Goal: Information Seeking & Learning: Learn about a topic

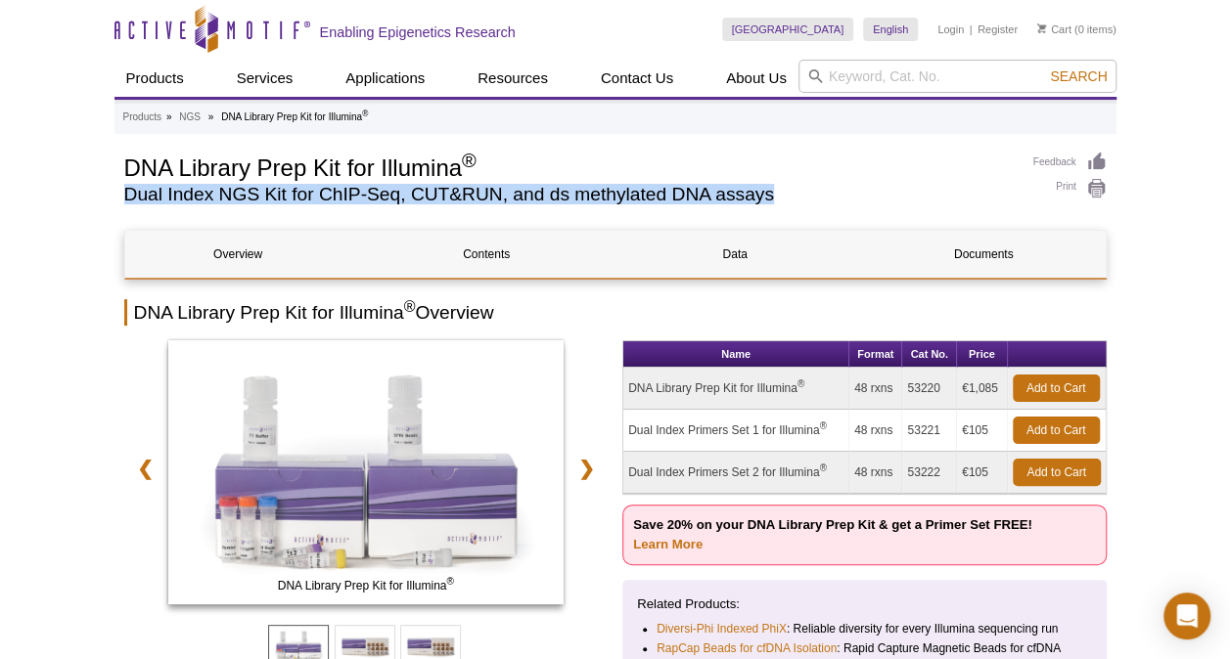
drag, startPoint x: 129, startPoint y: 198, endPoint x: 924, endPoint y: 190, distance: 795.4
click at [924, 190] on h2 "Dual Index NGS Kit for ChIP-Seq, CUT&RUN, and ds methylated DNA assays" at bounding box center [568, 195] width 889 height 18
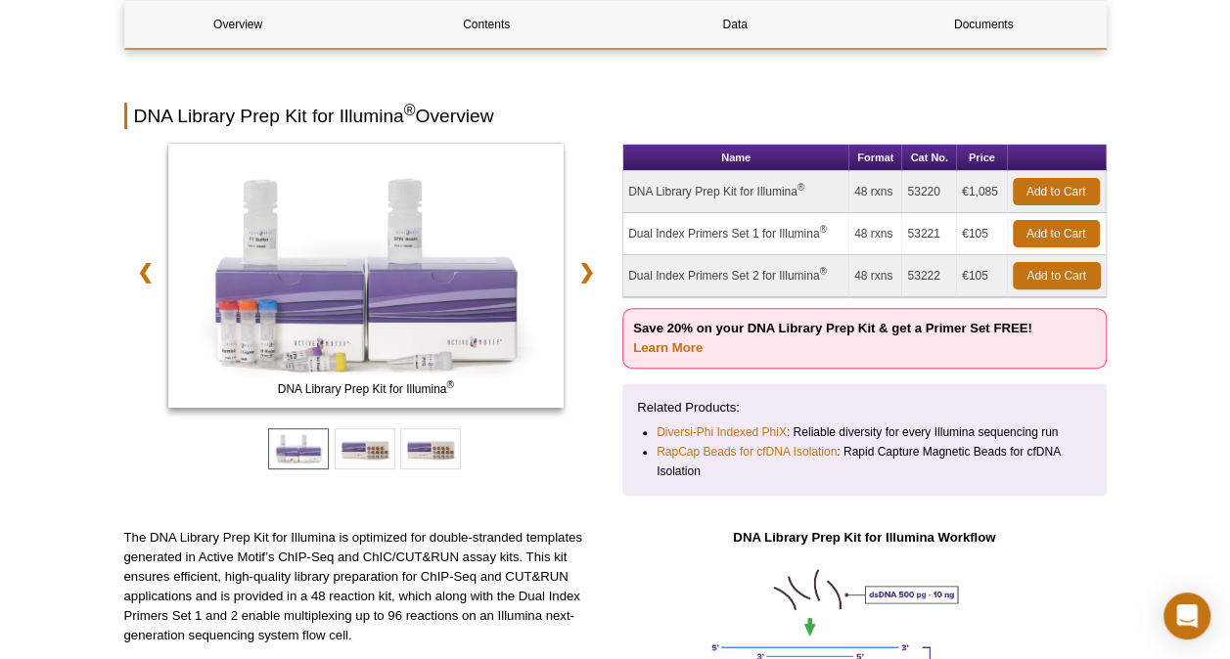
scroll to position [391, 0]
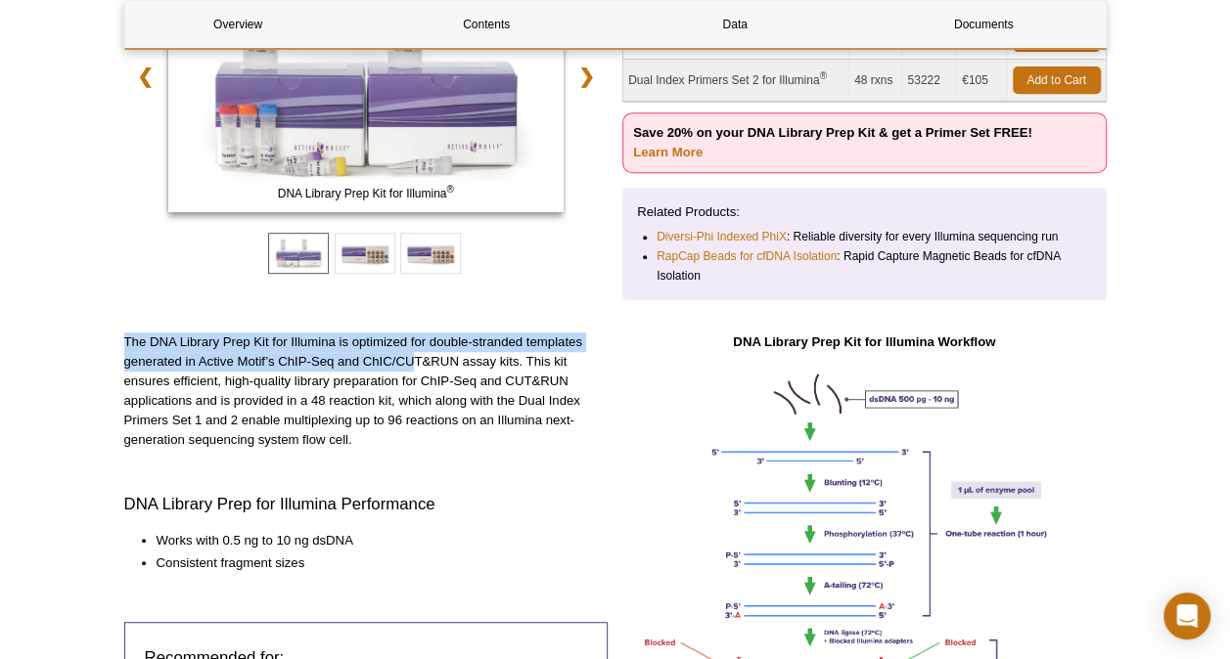
drag, startPoint x: 123, startPoint y: 338, endPoint x: 414, endPoint y: 356, distance: 291.1
click at [414, 356] on p "The DNA Library Prep Kit for Illumina is optimized for double-stranded template…" at bounding box center [366, 391] width 484 height 117
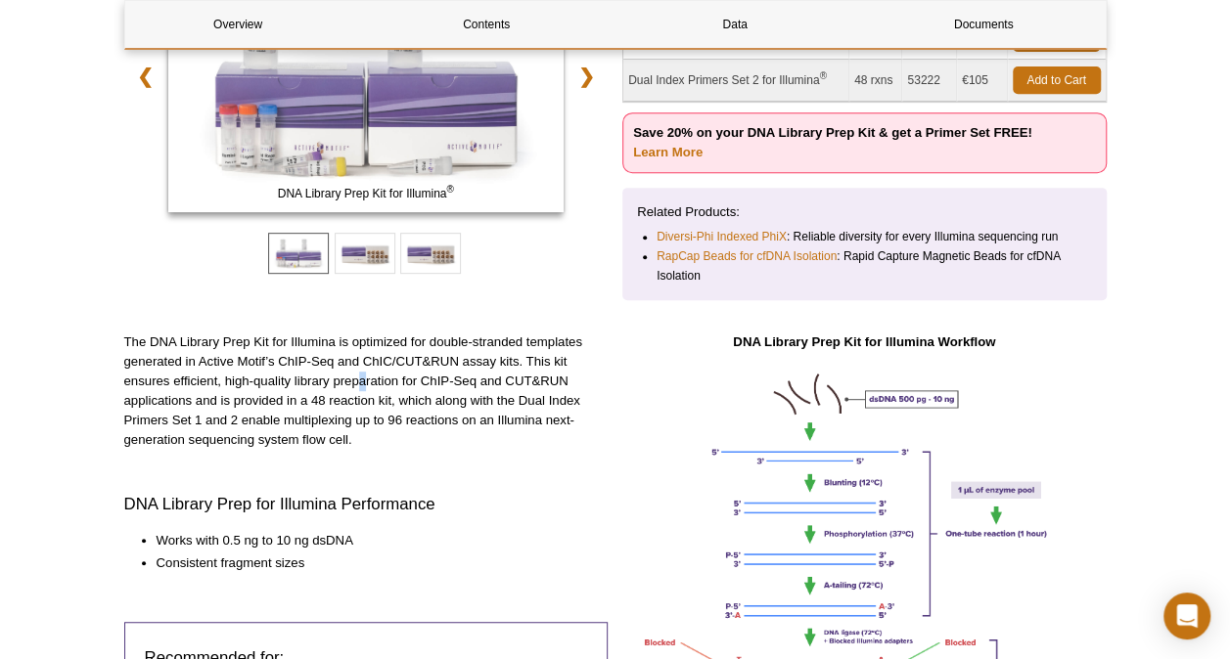
drag, startPoint x: 414, startPoint y: 356, endPoint x: 363, endPoint y: 387, distance: 59.7
click at [363, 387] on p "The DNA Library Prep Kit for Illumina is optimized for double-stranded template…" at bounding box center [366, 391] width 484 height 117
drag, startPoint x: 363, startPoint y: 387, endPoint x: 202, endPoint y: 374, distance: 162.0
click at [202, 374] on p "The DNA Library Prep Kit for Illumina is optimized for double-stranded template…" at bounding box center [366, 391] width 484 height 117
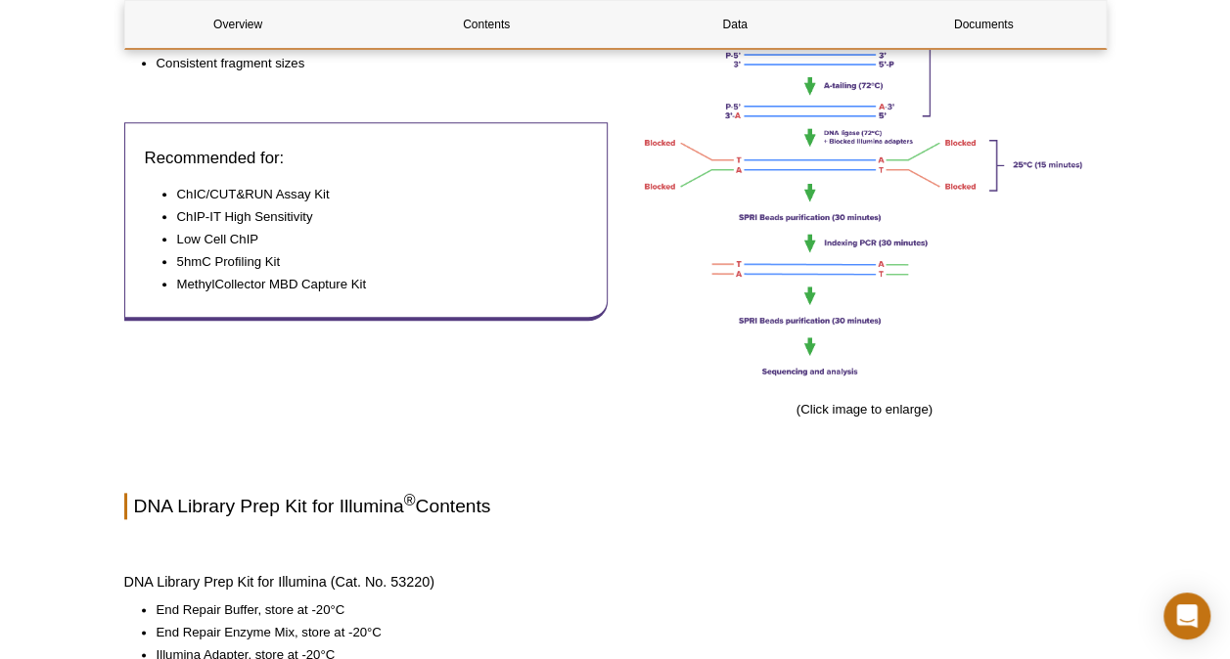
scroll to position [489, 0]
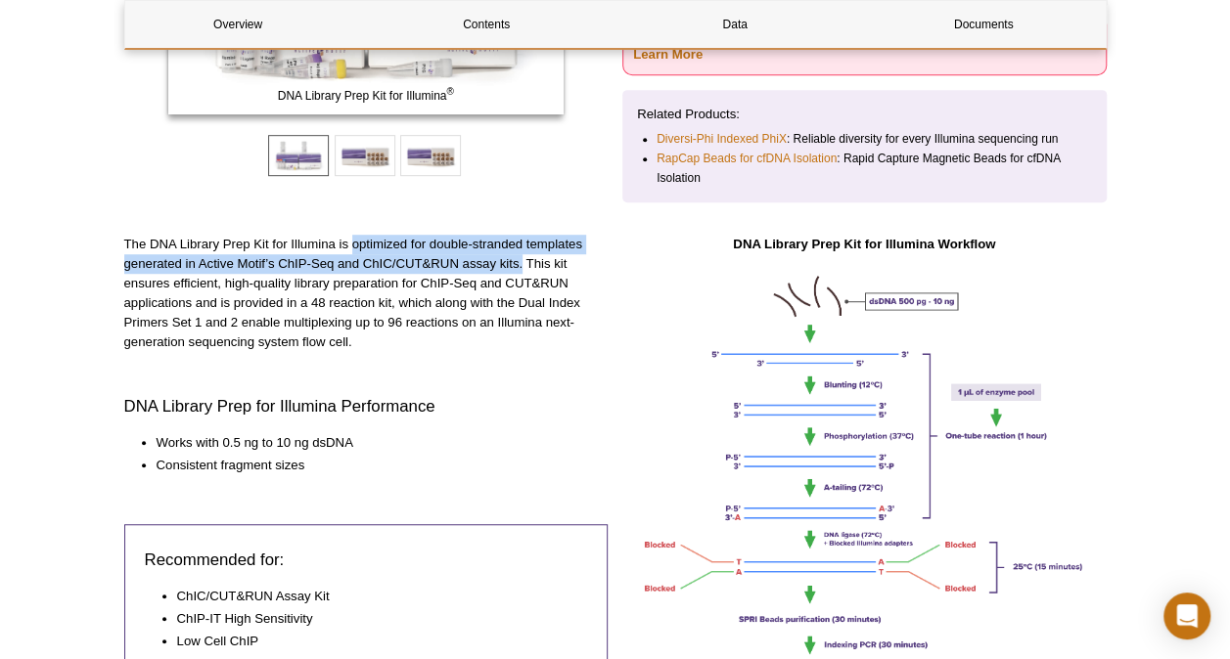
drag, startPoint x: 352, startPoint y: 243, endPoint x: 521, endPoint y: 266, distance: 170.9
click at [521, 266] on p "The DNA Library Prep Kit for Illumina is optimized for double-stranded template…" at bounding box center [366, 293] width 484 height 117
copy p "optimized for double-stranded templates generated in Active Motif’s ChIP-Seq an…"
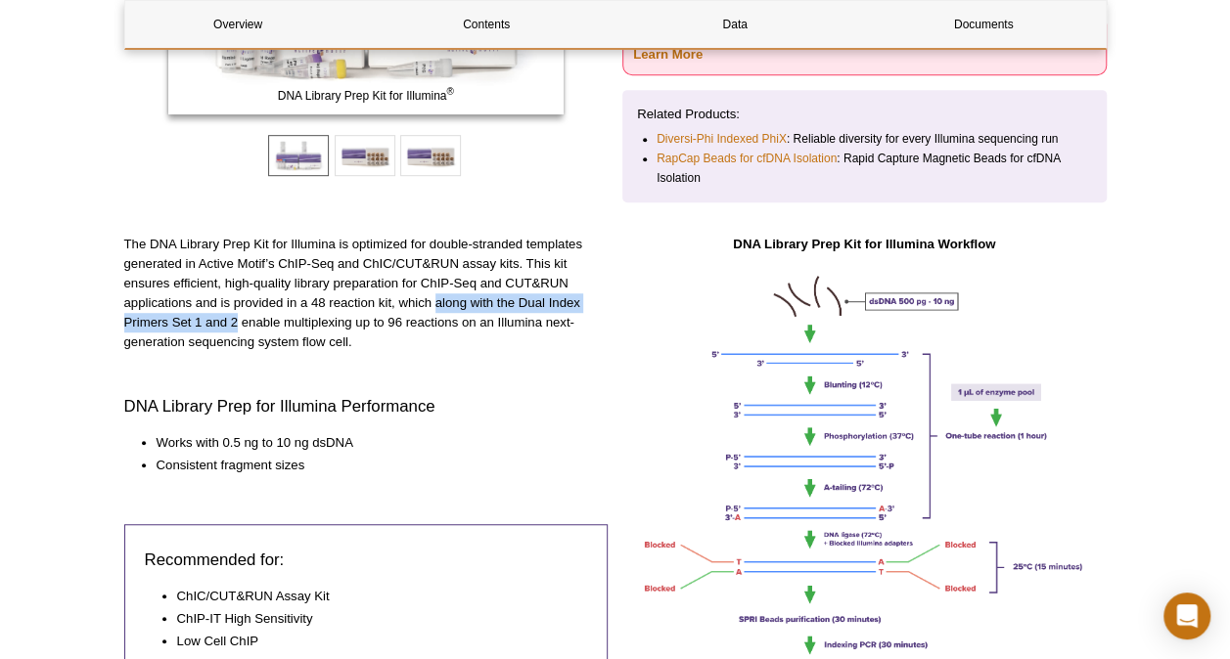
drag, startPoint x: 434, startPoint y: 305, endPoint x: 237, endPoint y: 321, distance: 198.2
click at [237, 321] on p "The DNA Library Prep Kit for Illumina is optimized for double-stranded template…" at bounding box center [366, 293] width 484 height 117
click at [515, 299] on p "The DNA Library Prep Kit for Illumina is optimized for double-stranded template…" at bounding box center [366, 293] width 484 height 117
drag, startPoint x: 433, startPoint y: 303, endPoint x: 240, endPoint y: 323, distance: 194.7
click at [240, 323] on p "The DNA Library Prep Kit for Illumina is optimized for double-stranded template…" at bounding box center [366, 293] width 484 height 117
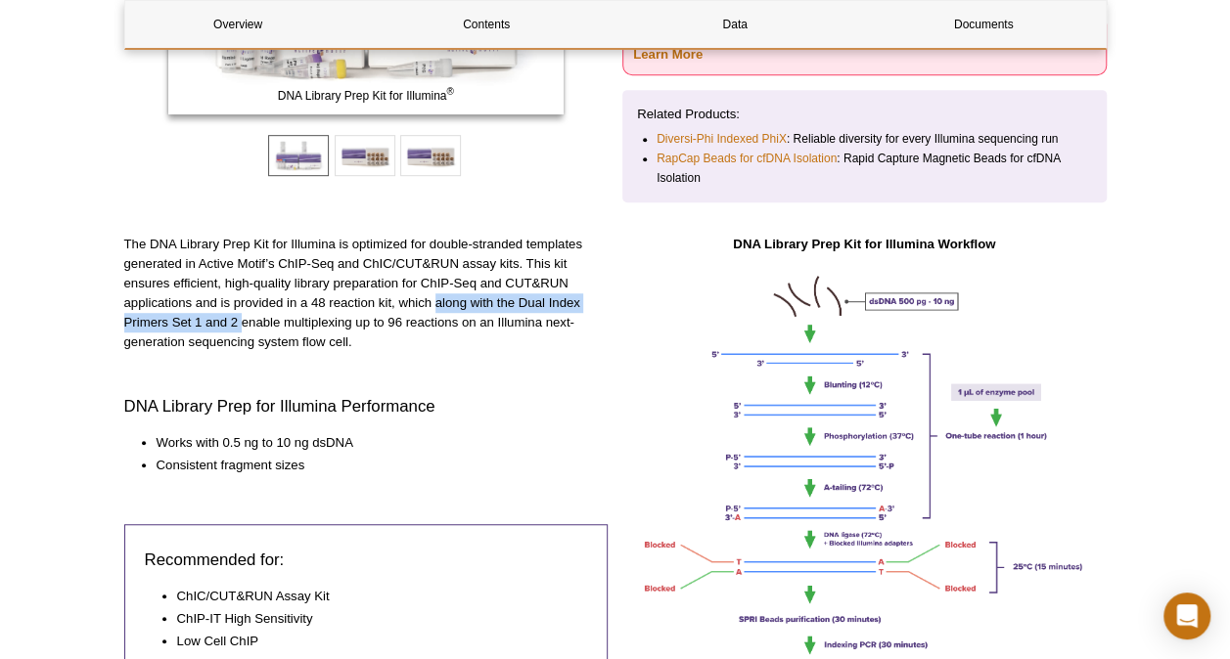
copy p "along with the Dual Index Primers Set 1 and 2"
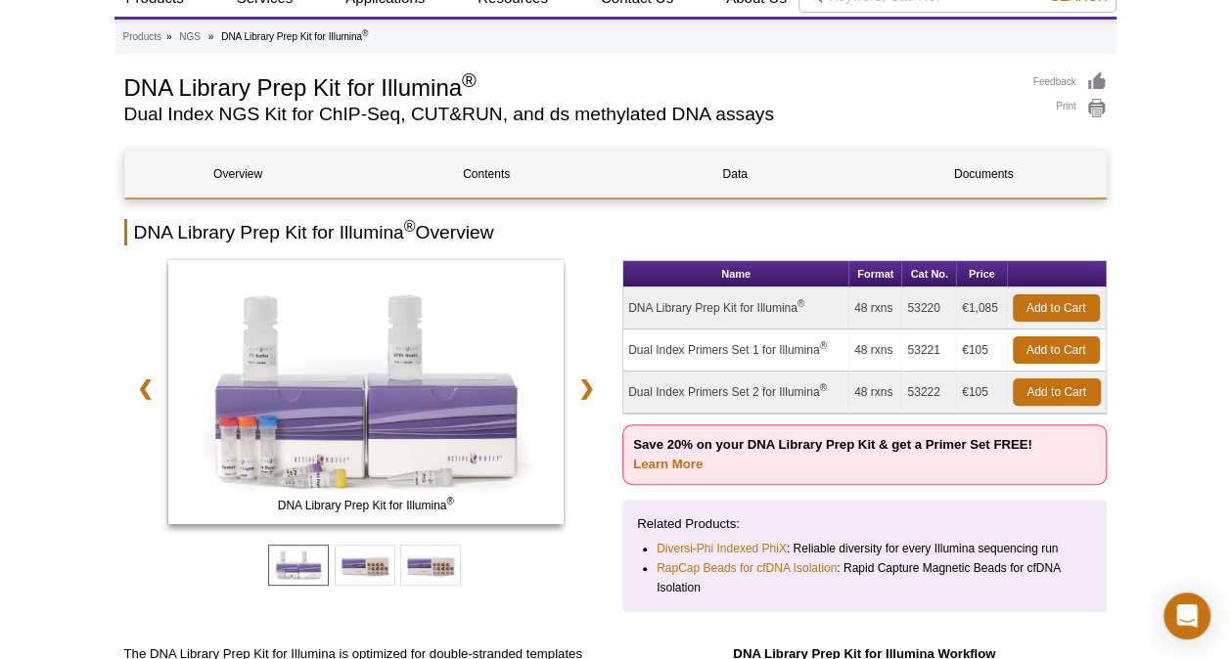
scroll to position [0, 0]
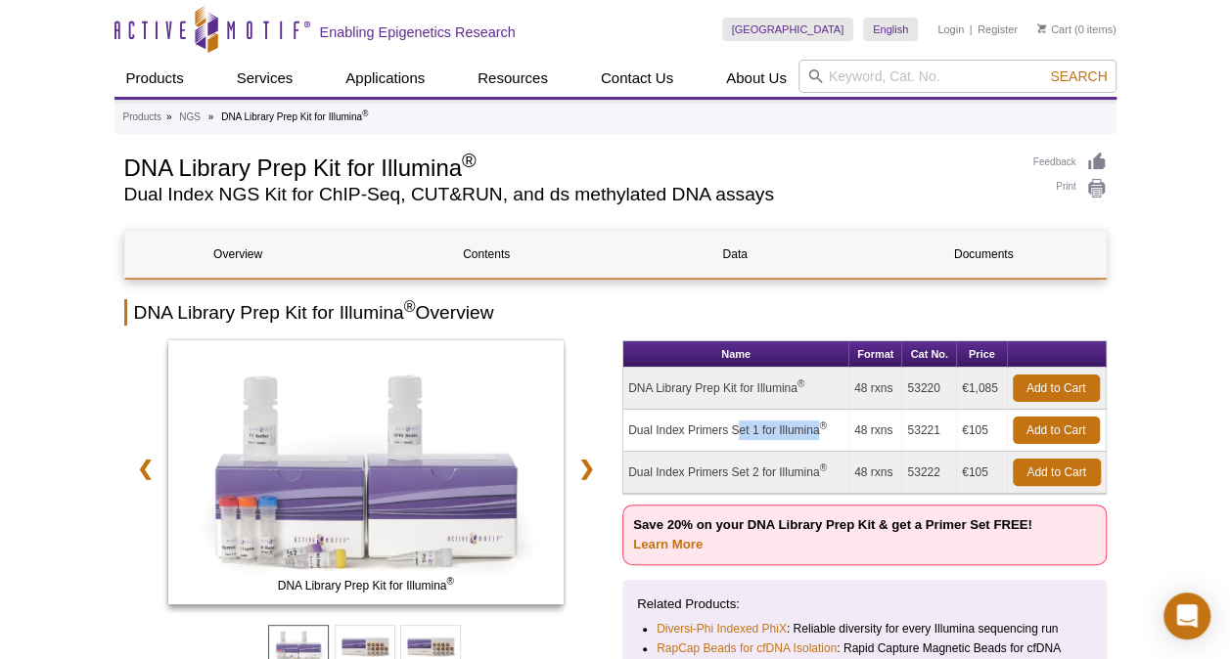
drag, startPoint x: 632, startPoint y: 431, endPoint x: 728, endPoint y: 432, distance: 95.9
click at [728, 432] on td "Dual Index Primers Set 1 for Illumina ®" at bounding box center [736, 431] width 226 height 42
drag, startPoint x: 728, startPoint y: 432, endPoint x: 678, endPoint y: 441, distance: 50.7
click at [678, 441] on td "Dual Index Primers Set 1 for Illumina ®" at bounding box center [736, 431] width 226 height 42
drag, startPoint x: 629, startPoint y: 428, endPoint x: 819, endPoint y: 434, distance: 189.9
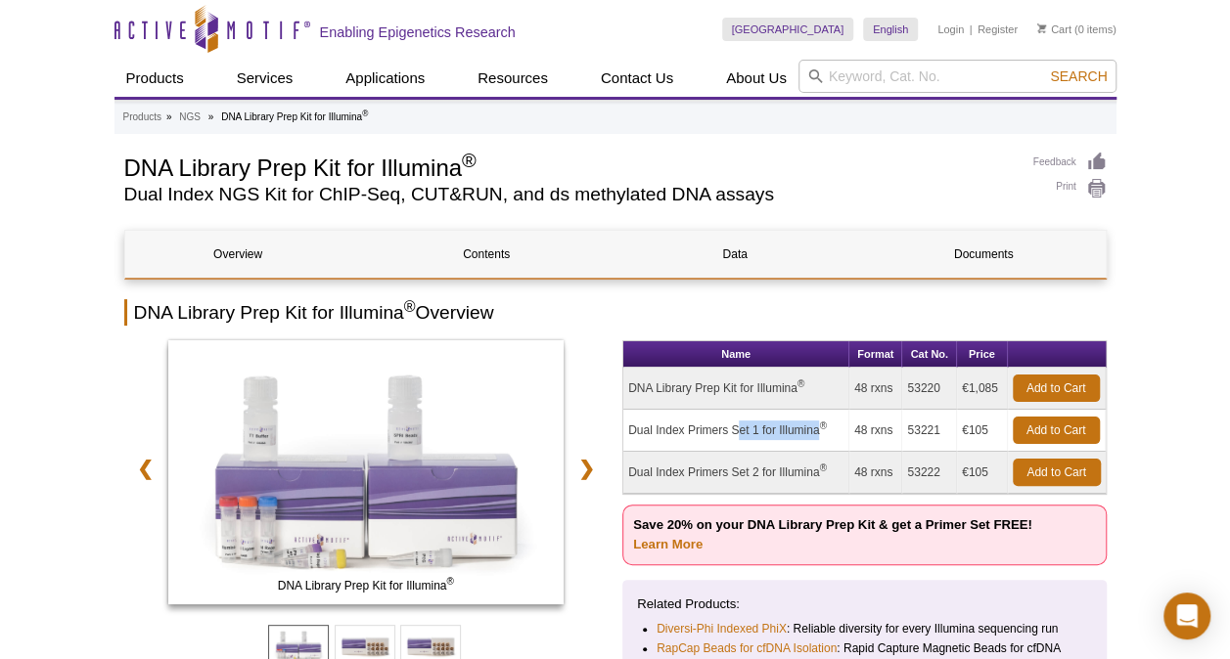
click at [819, 434] on td "Dual Index Primers Set 1 for Illumina ®" at bounding box center [736, 431] width 226 height 42
copy td "Dual Index Primers Set 1 for Illumina"
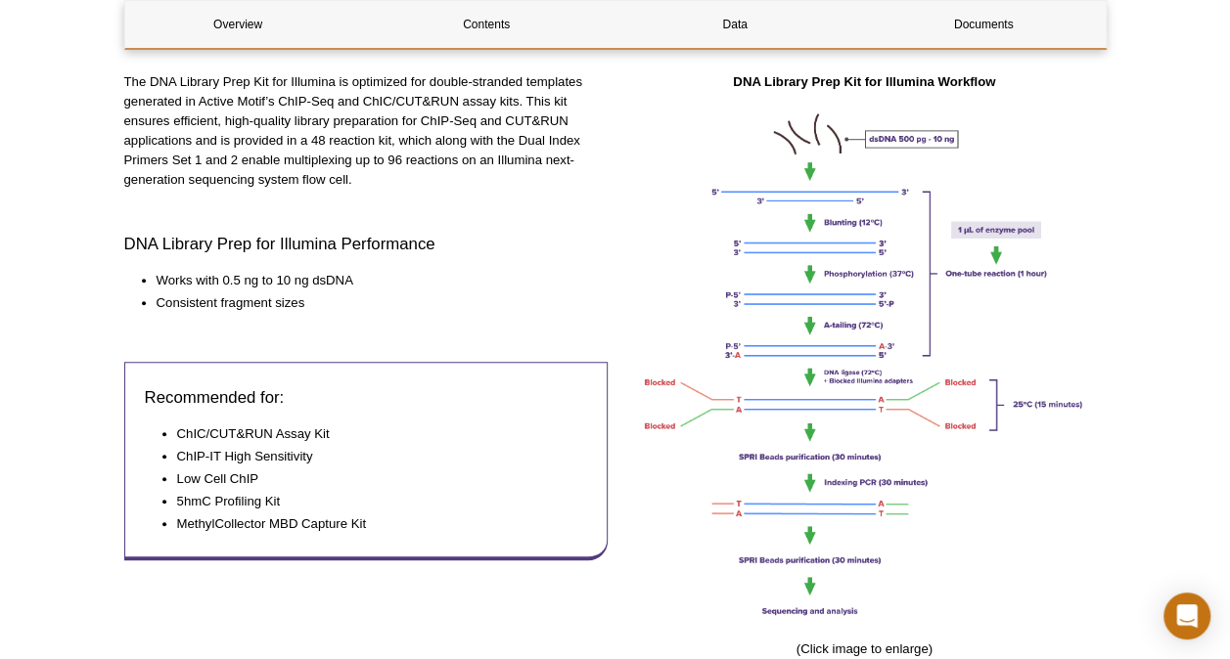
scroll to position [685, 0]
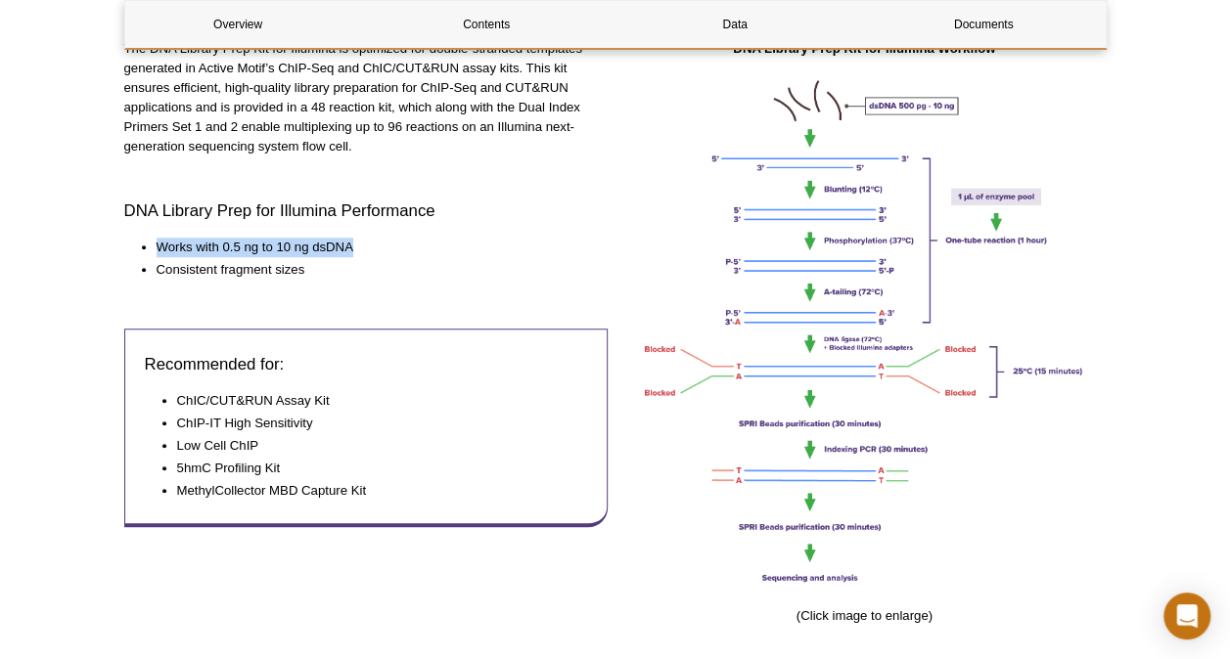
drag, startPoint x: 157, startPoint y: 248, endPoint x: 371, endPoint y: 254, distance: 214.3
click at [371, 254] on li "Works with 0.5 ng to 10 ng dsDNA" at bounding box center [373, 248] width 432 height 20
drag, startPoint x: 371, startPoint y: 254, endPoint x: 323, endPoint y: 249, distance: 48.2
copy li "Works with 0.5 ng to 10 ng dsDNA"
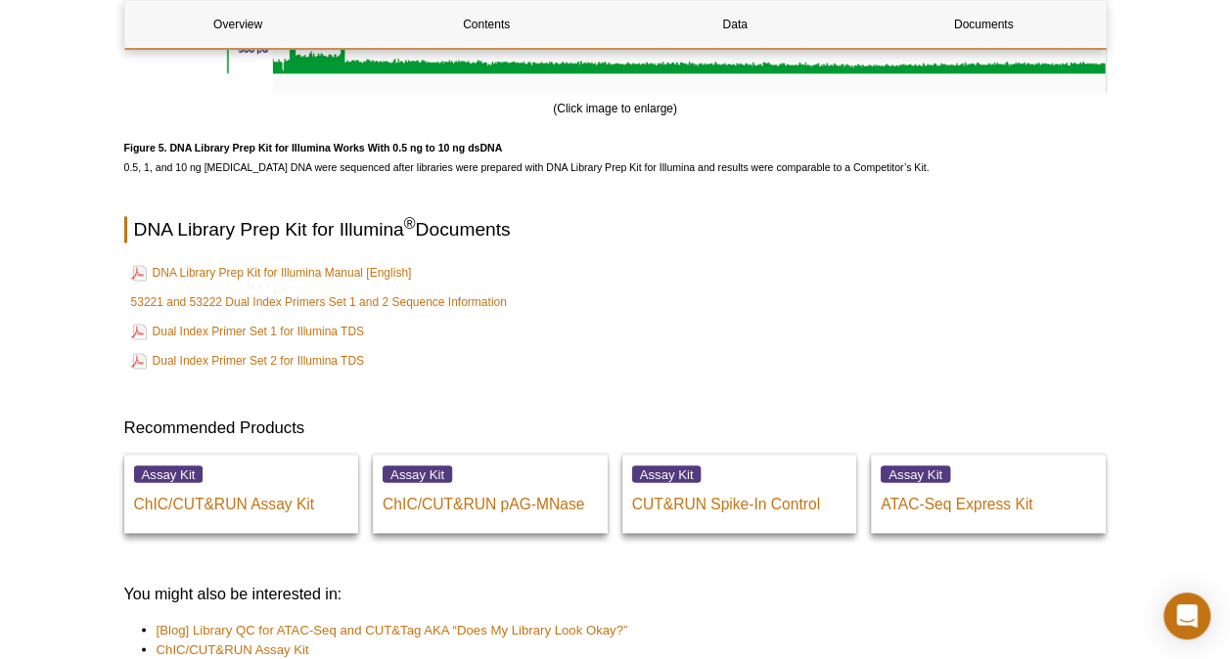
scroll to position [5100, 0]
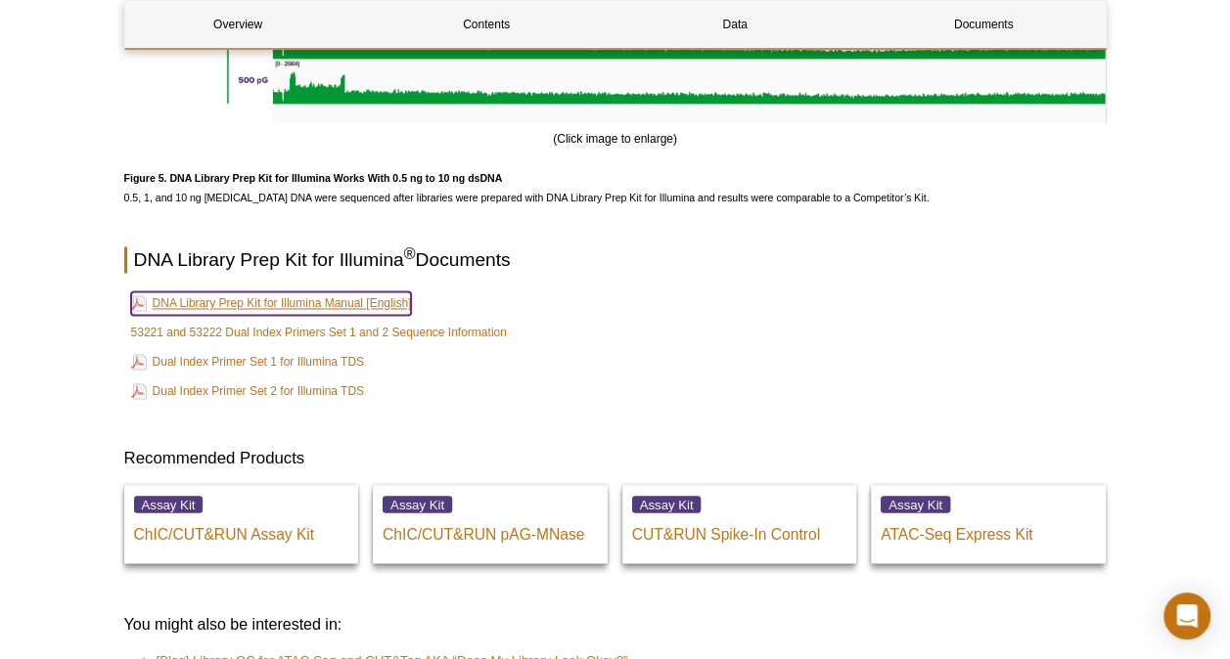
click at [401, 313] on link "DNA Library Prep Kit for Illumina Manual [English]" at bounding box center [271, 303] width 281 height 23
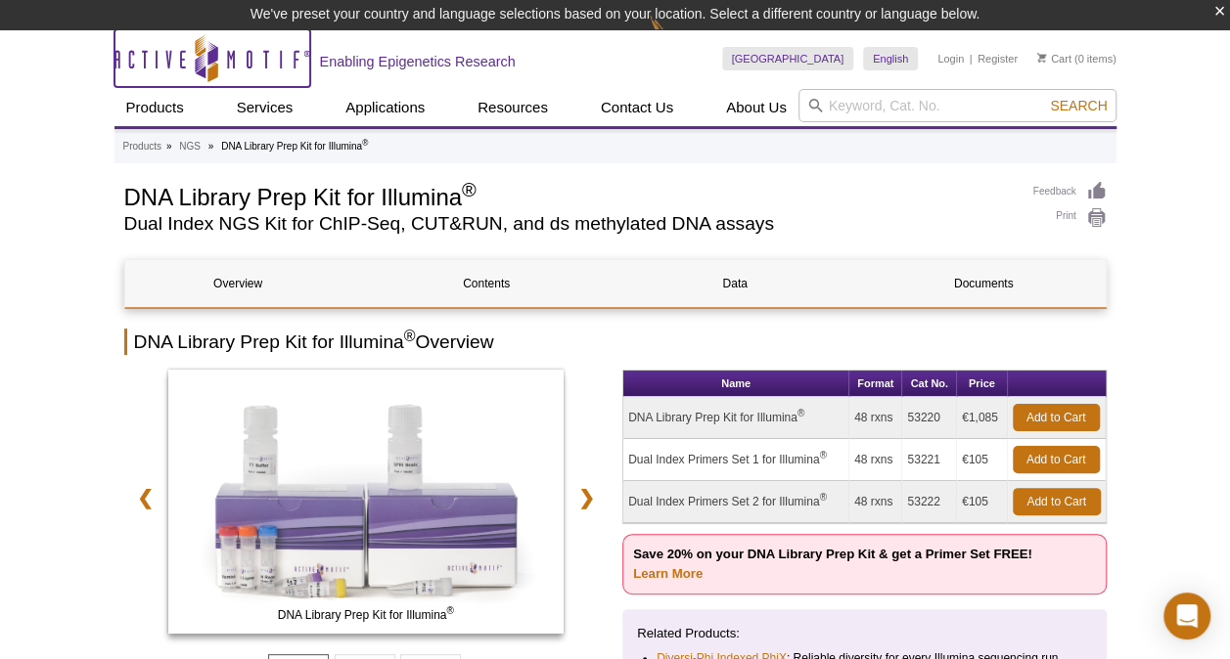
drag, startPoint x: 240, startPoint y: 68, endPoint x: 186, endPoint y: 55, distance: 55.5
click at [186, 55] on icon "Active Motif Logo" at bounding box center [212, 58] width 196 height 48
